Goal: Use online tool/utility: Utilize a website feature to perform a specific function

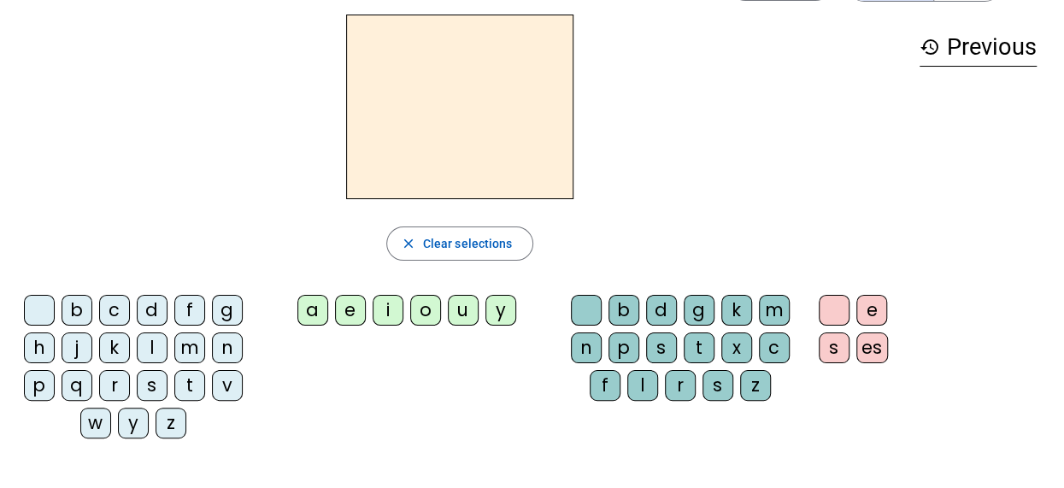
scroll to position [62, 0]
click at [77, 379] on div "q" at bounding box center [77, 384] width 31 height 31
click at [458, 308] on div "u" at bounding box center [463, 309] width 31 height 31
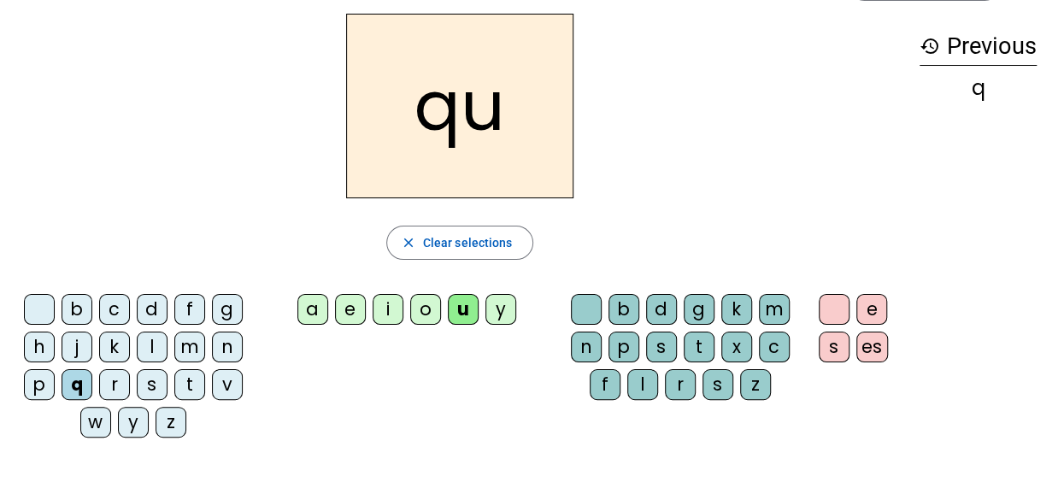
click at [385, 309] on div "i" at bounding box center [388, 309] width 31 height 31
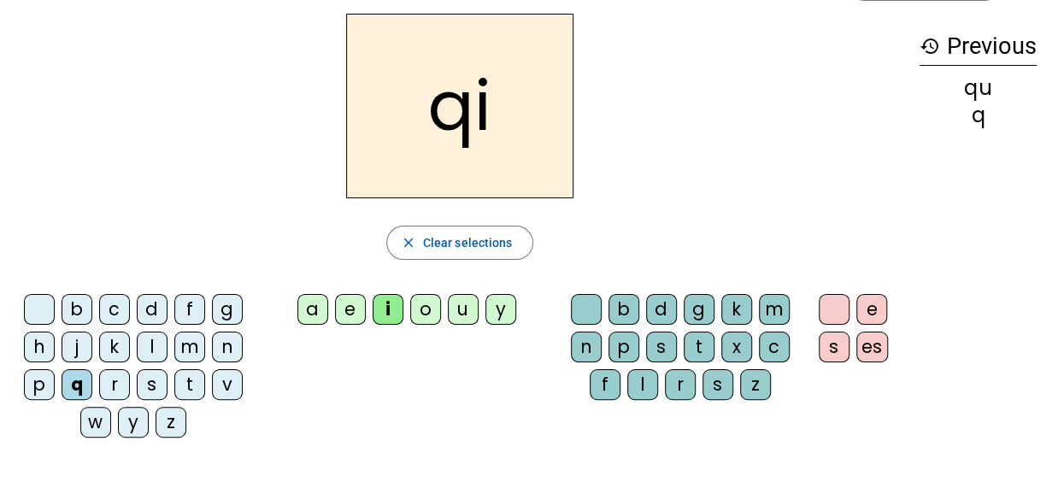
click at [150, 378] on div "s" at bounding box center [152, 384] width 31 height 31
click at [236, 346] on div "n" at bounding box center [227, 347] width 31 height 31
click at [450, 306] on div "u" at bounding box center [463, 309] width 31 height 31
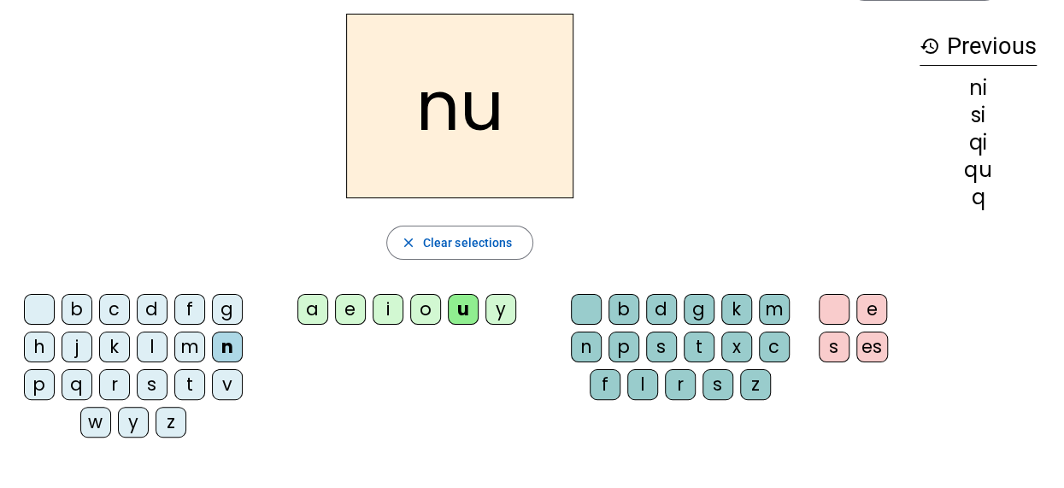
click at [377, 304] on div "i" at bounding box center [388, 309] width 31 height 31
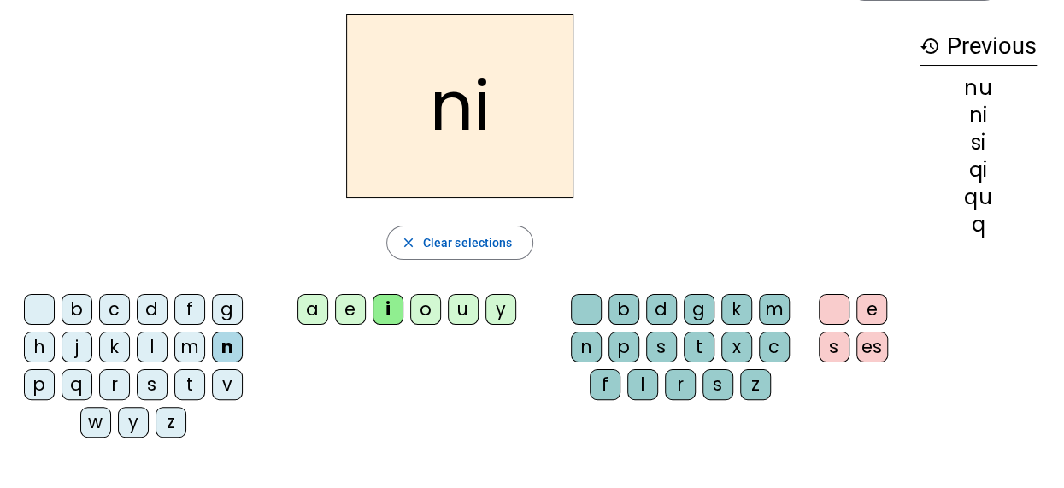
click at [345, 308] on div "e" at bounding box center [350, 309] width 31 height 31
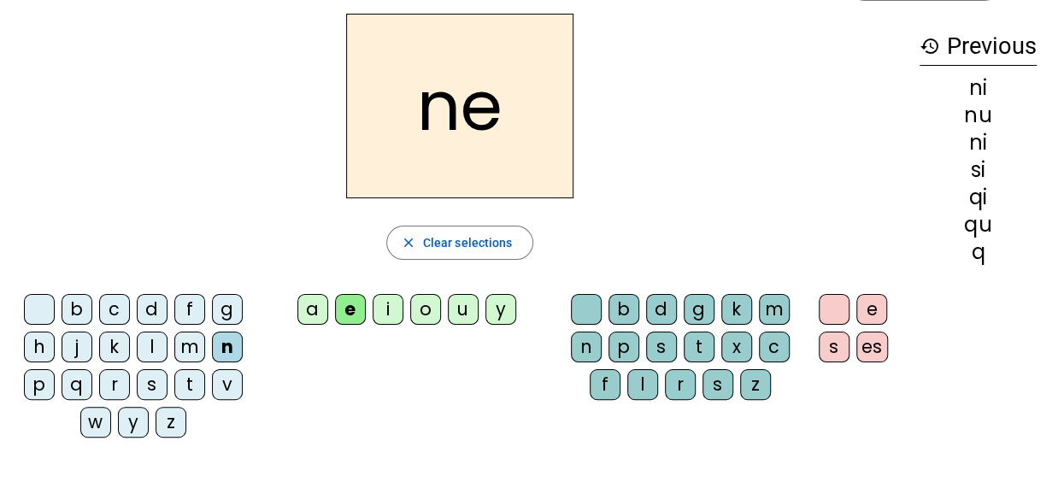
click at [152, 389] on div "s" at bounding box center [152, 384] width 31 height 31
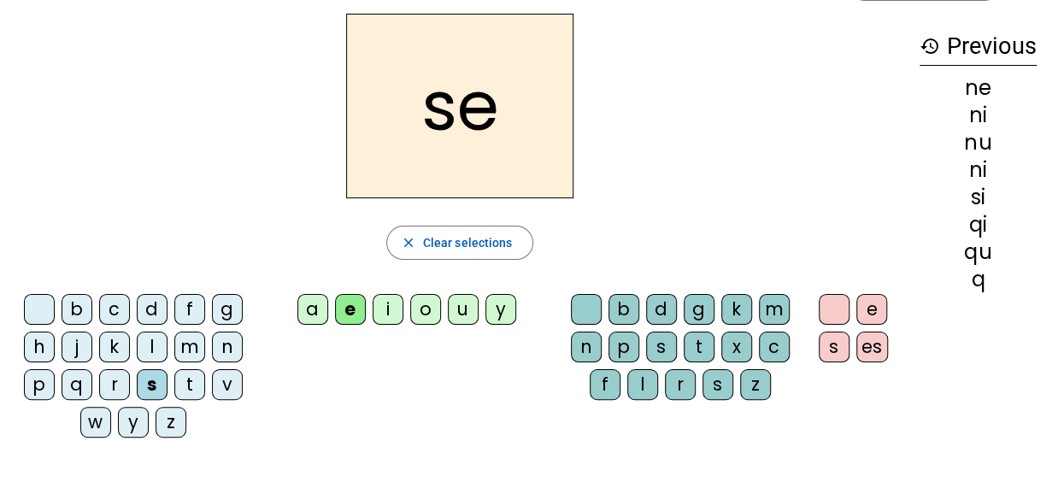
click at [184, 389] on div "t" at bounding box center [189, 384] width 31 height 31
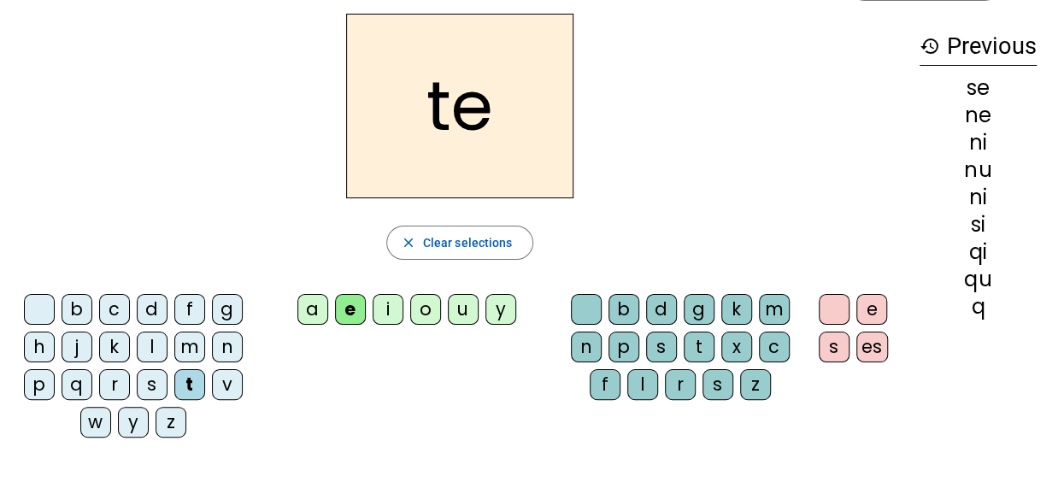
click at [155, 305] on div "d" at bounding box center [152, 309] width 31 height 31
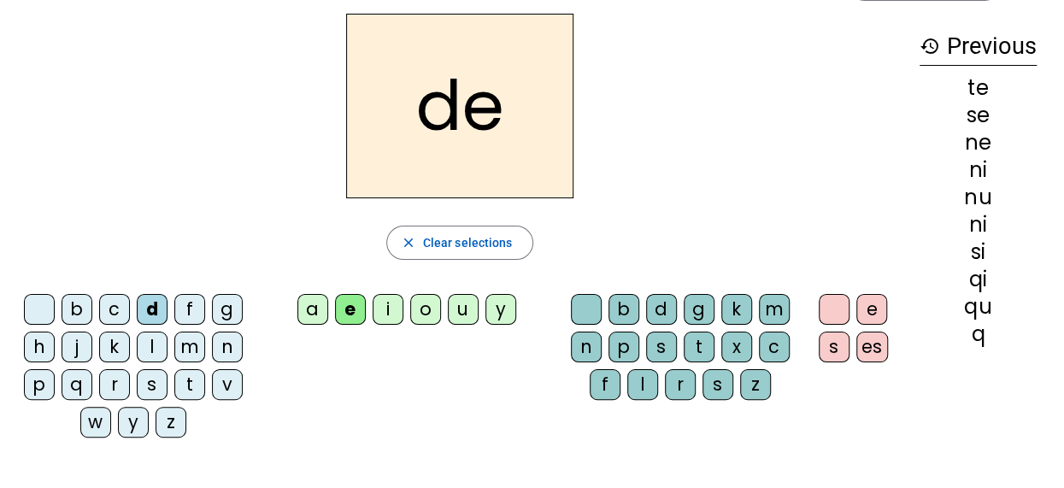
click at [456, 313] on div "u" at bounding box center [463, 309] width 31 height 31
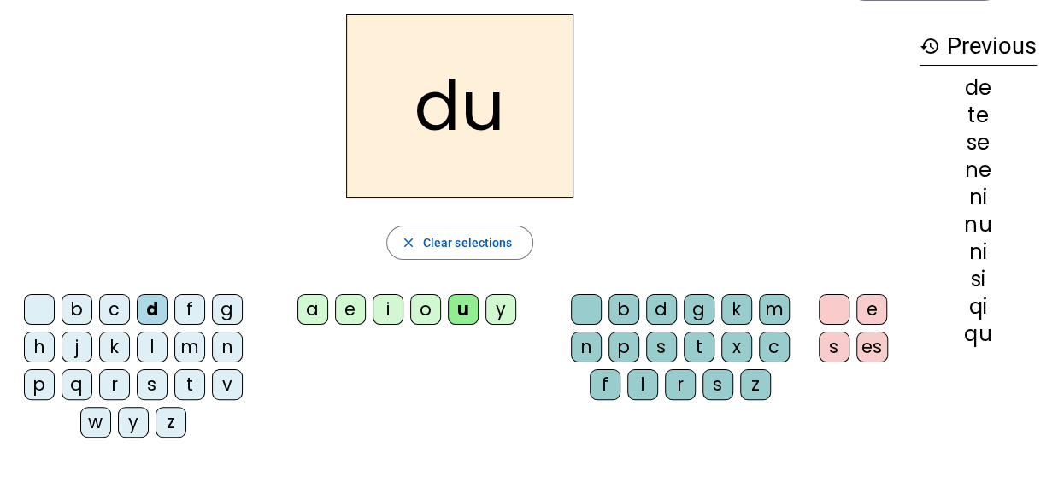
click at [154, 384] on div "s" at bounding box center [152, 384] width 31 height 31
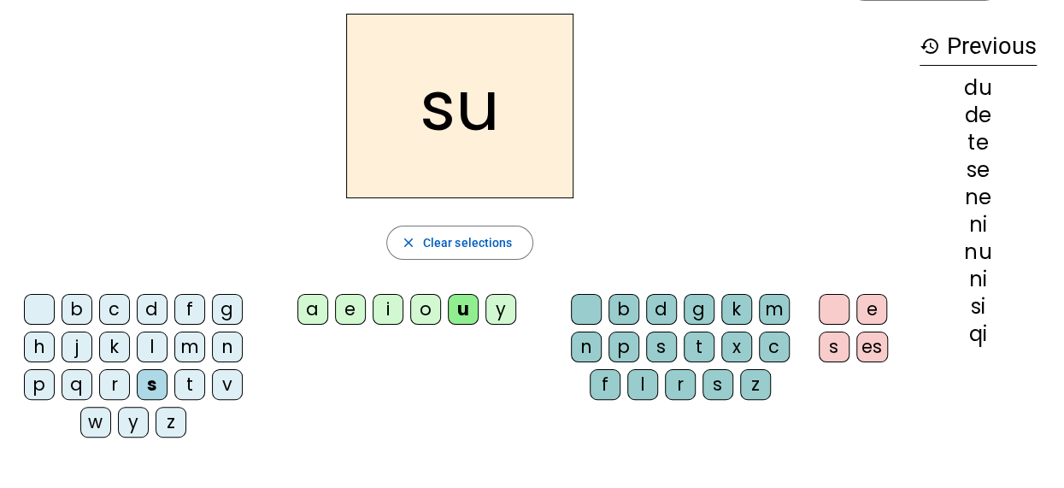
click at [149, 351] on div "l" at bounding box center [152, 347] width 31 height 31
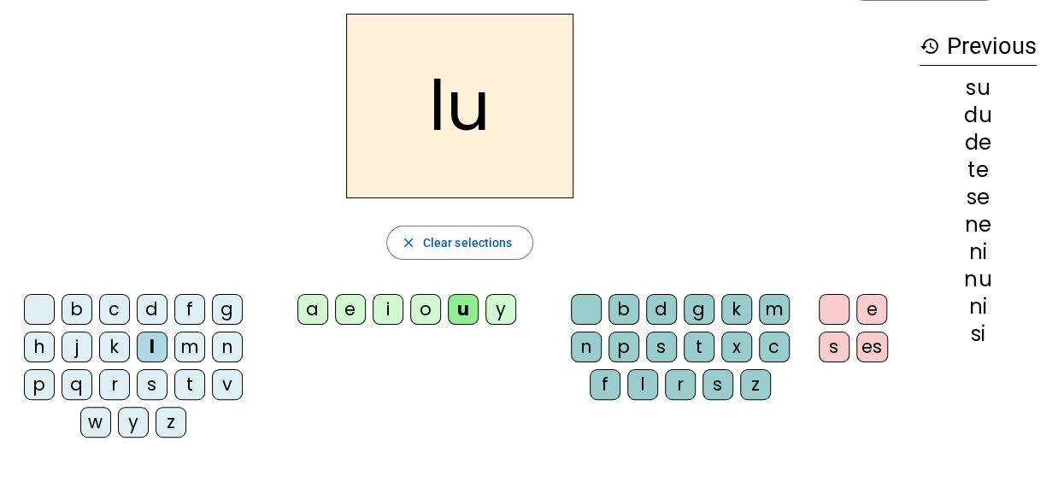
click at [184, 387] on div "t" at bounding box center [189, 384] width 31 height 31
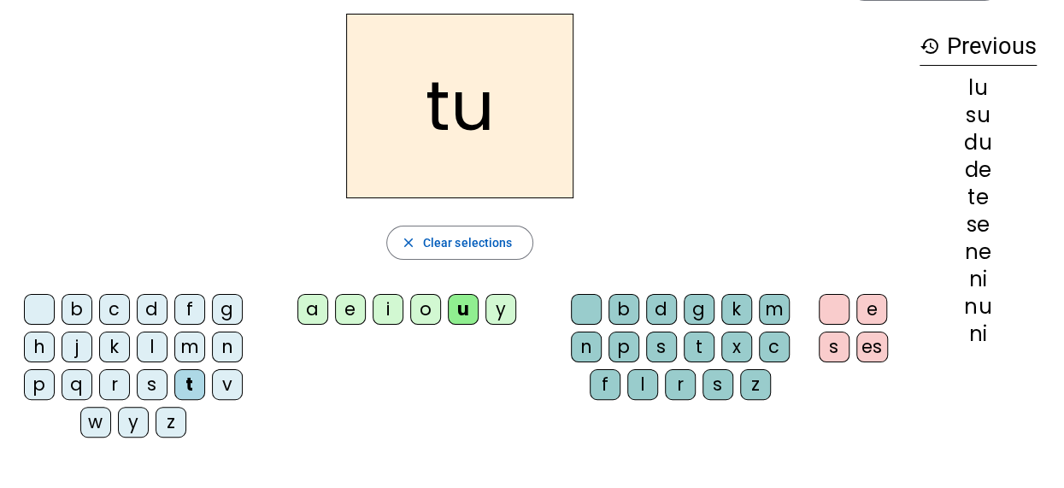
click at [318, 311] on div "a" at bounding box center [312, 309] width 31 height 31
click at [148, 383] on div "s" at bounding box center [152, 384] width 31 height 31
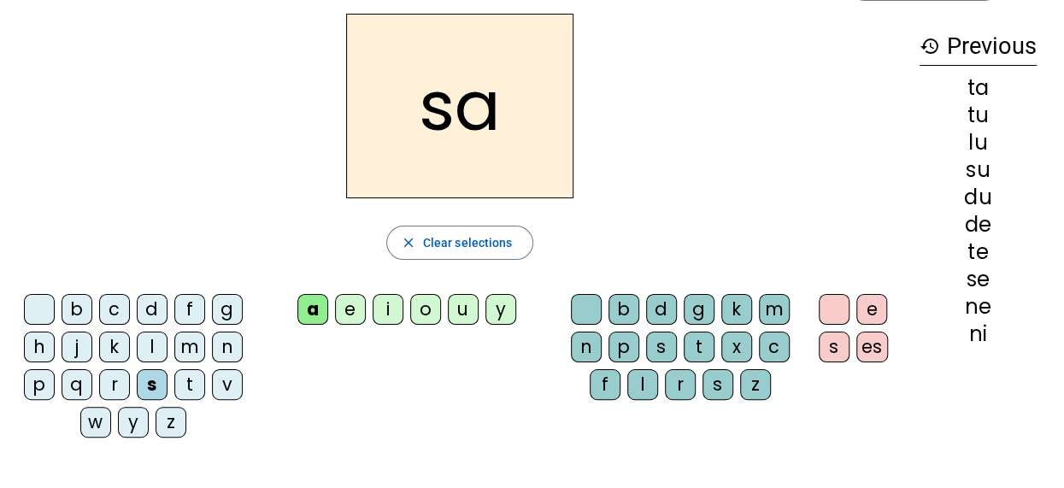
click at [185, 379] on div "t" at bounding box center [189, 384] width 31 height 31
click at [180, 354] on div "m" at bounding box center [189, 347] width 31 height 31
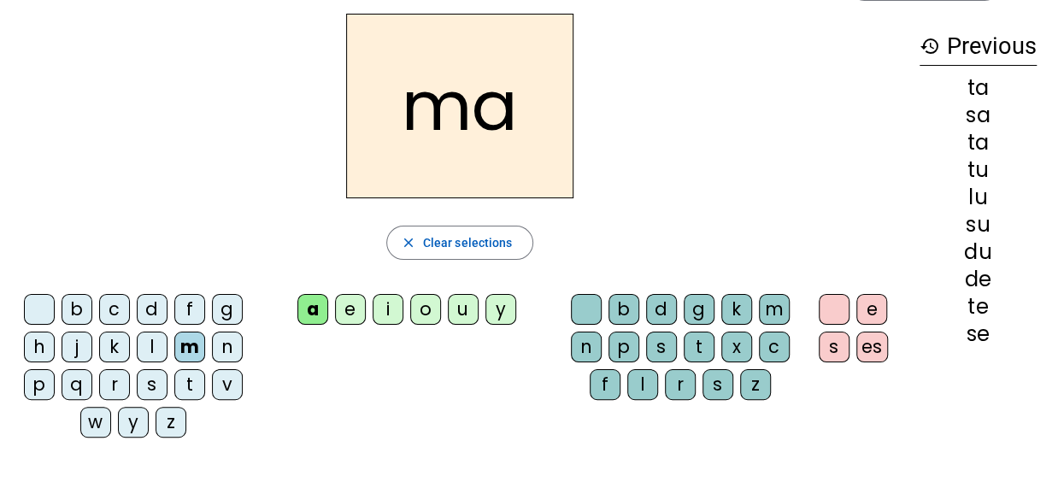
click at [343, 314] on div "e" at bounding box center [350, 309] width 31 height 31
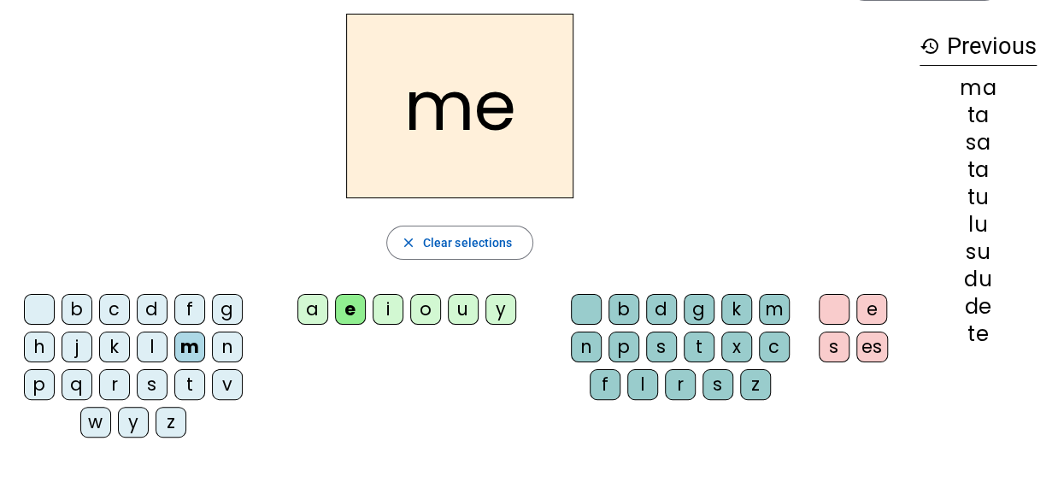
click at [151, 309] on div "d" at bounding box center [152, 309] width 31 height 31
